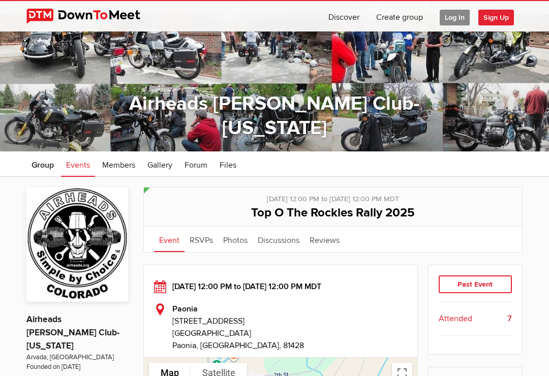
scroll to position [6, 0]
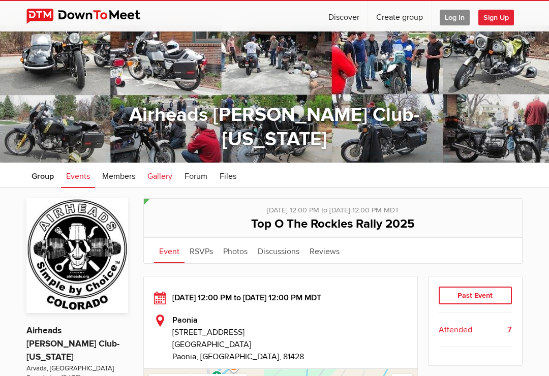
click at [164, 178] on span "Gallery" at bounding box center [159, 176] width 25 height 10
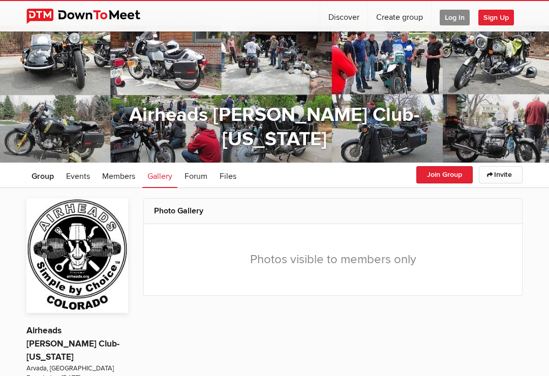
click at [458, 22] on span "Log In" at bounding box center [454, 18] width 30 height 16
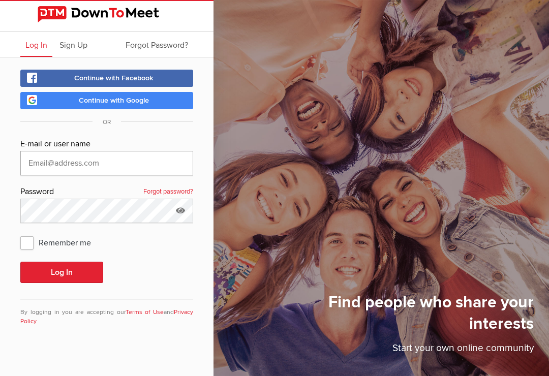
click at [129, 161] on input "text" at bounding box center [106, 163] width 173 height 24
type input "[EMAIL_ADDRESS][DOMAIN_NAME]"
click at [61, 266] on button "Log In" at bounding box center [61, 272] width 83 height 21
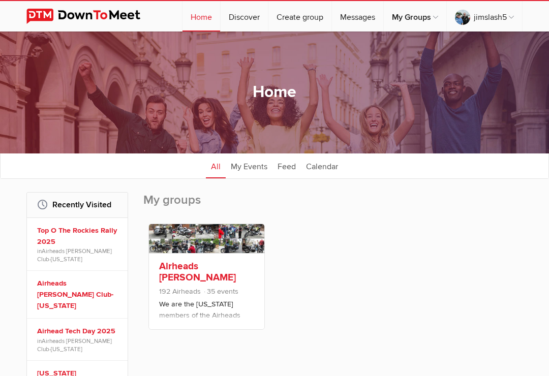
click at [215, 276] on link "Airheads [PERSON_NAME] Club-[US_STATE]" at bounding box center [197, 277] width 77 height 35
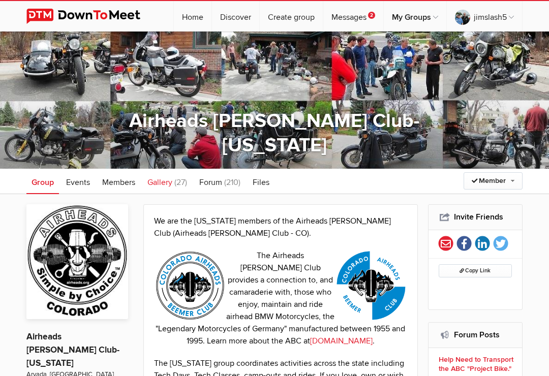
click at [177, 184] on span "(27)" at bounding box center [180, 182] width 13 height 10
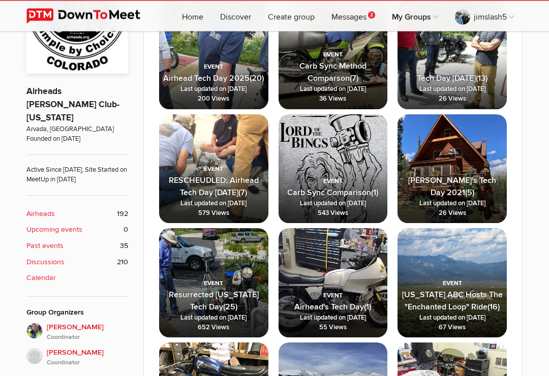
scroll to position [246, 0]
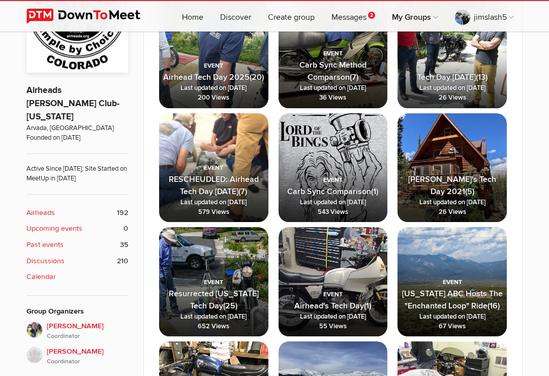
click at [46, 271] on b "Calendar" at bounding box center [40, 276] width 29 height 11
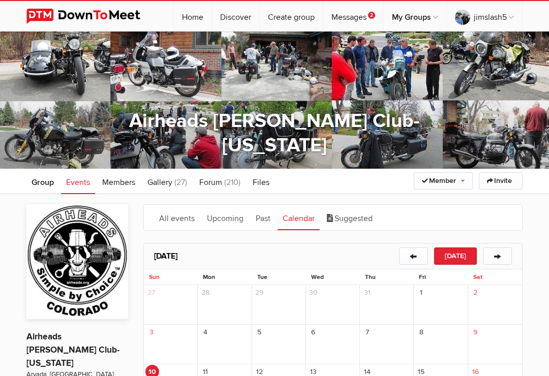
scroll to position [262, 0]
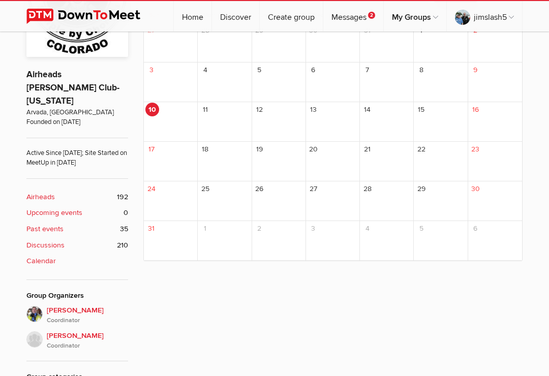
click at [40, 240] on b "Discussions" at bounding box center [45, 245] width 38 height 11
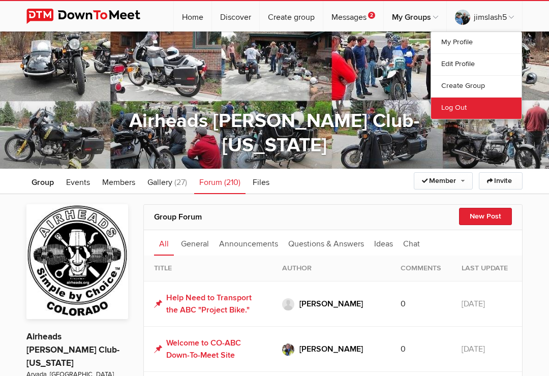
click at [478, 112] on link "Log Out" at bounding box center [476, 108] width 90 height 22
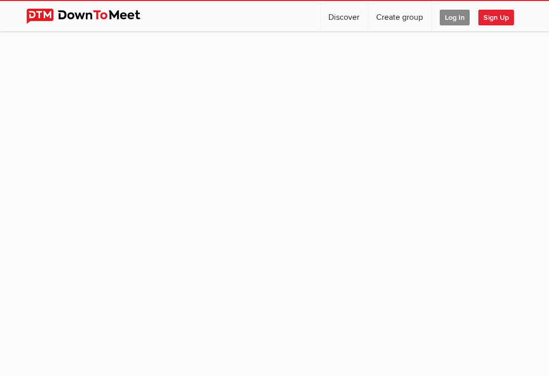
scroll to position [104, 0]
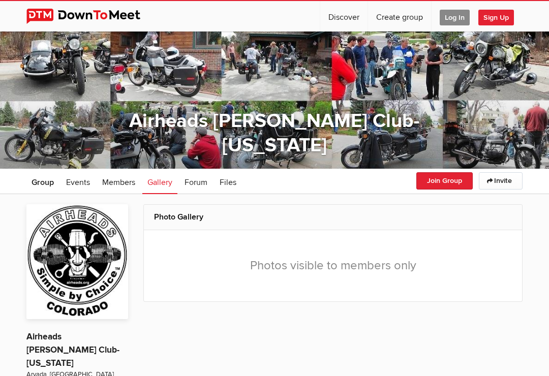
scroll to position [262, 0]
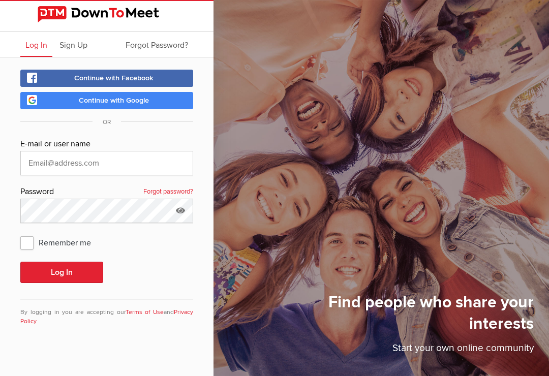
scroll to position [6, 0]
